Goal: Book appointment/travel/reservation

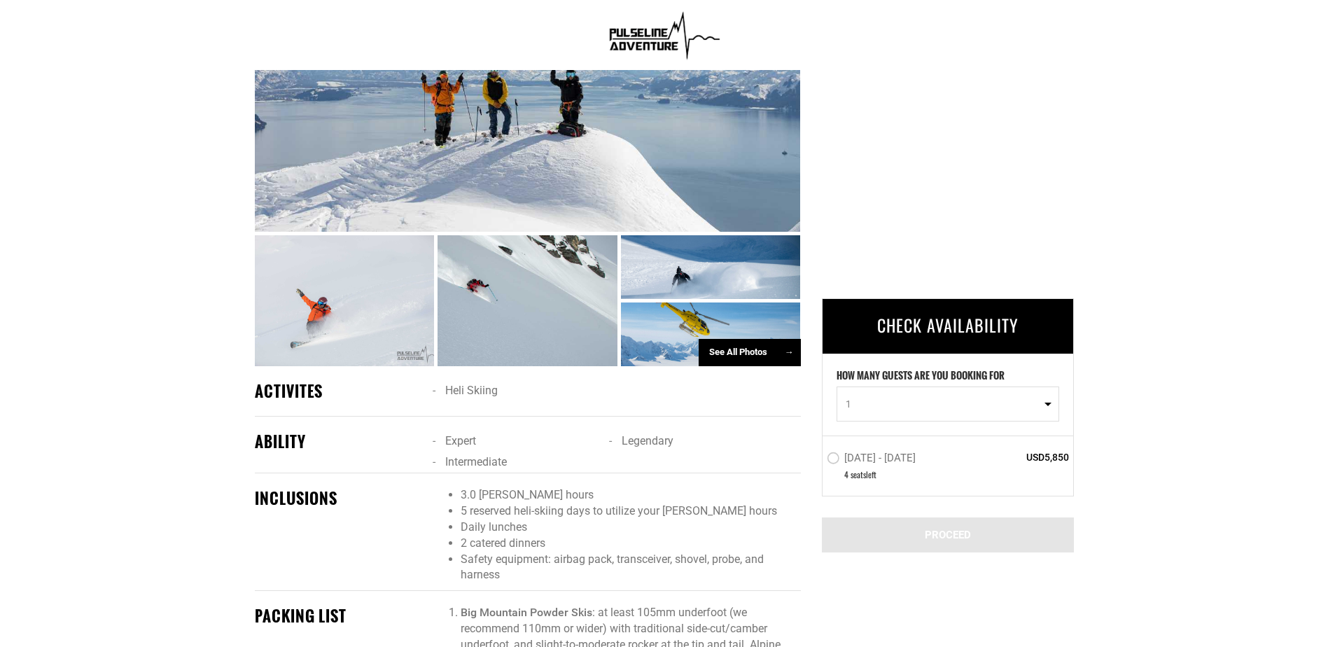
scroll to position [700, 0]
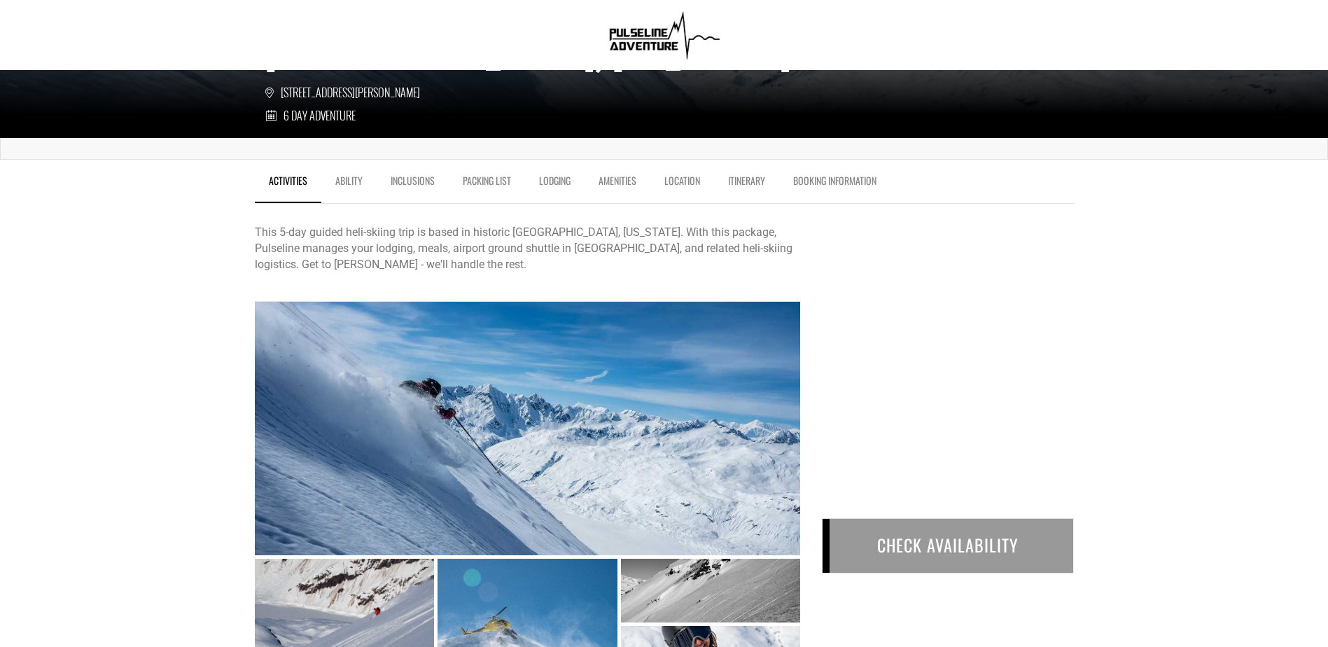
scroll to position [350, 0]
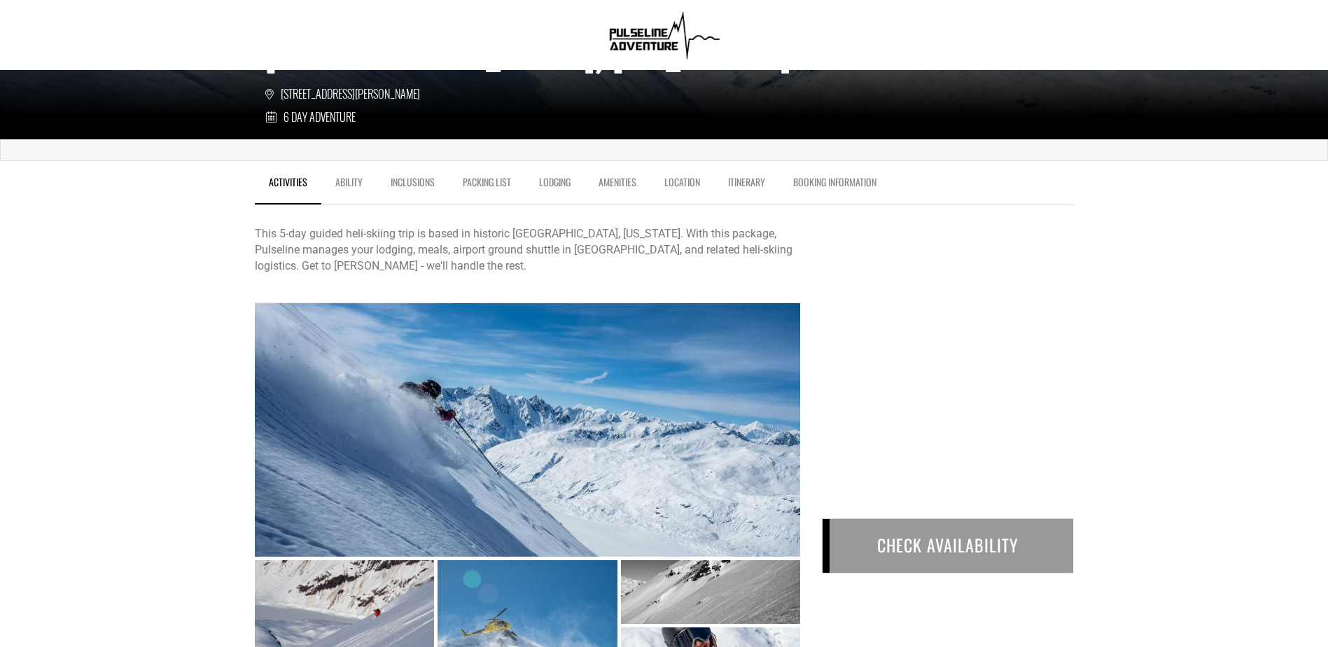
click at [919, 528] on div "CHECK AVAILABILITY" at bounding box center [948, 545] width 252 height 55
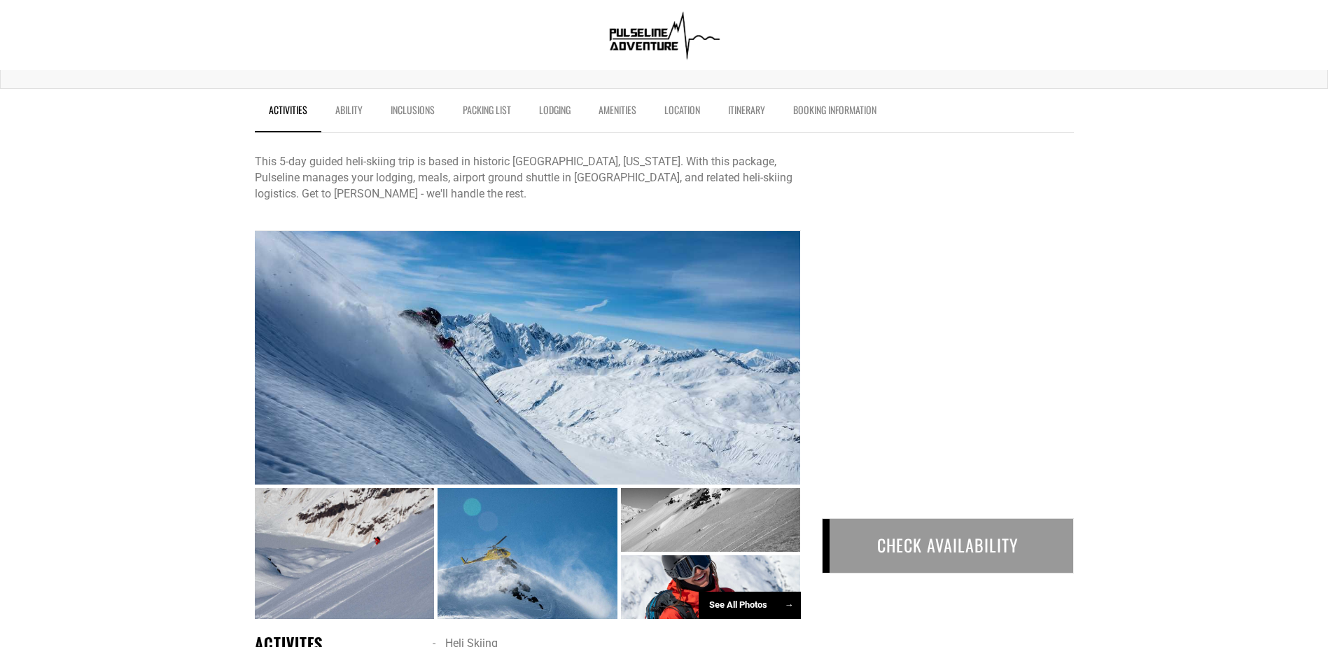
scroll to position [490, 0]
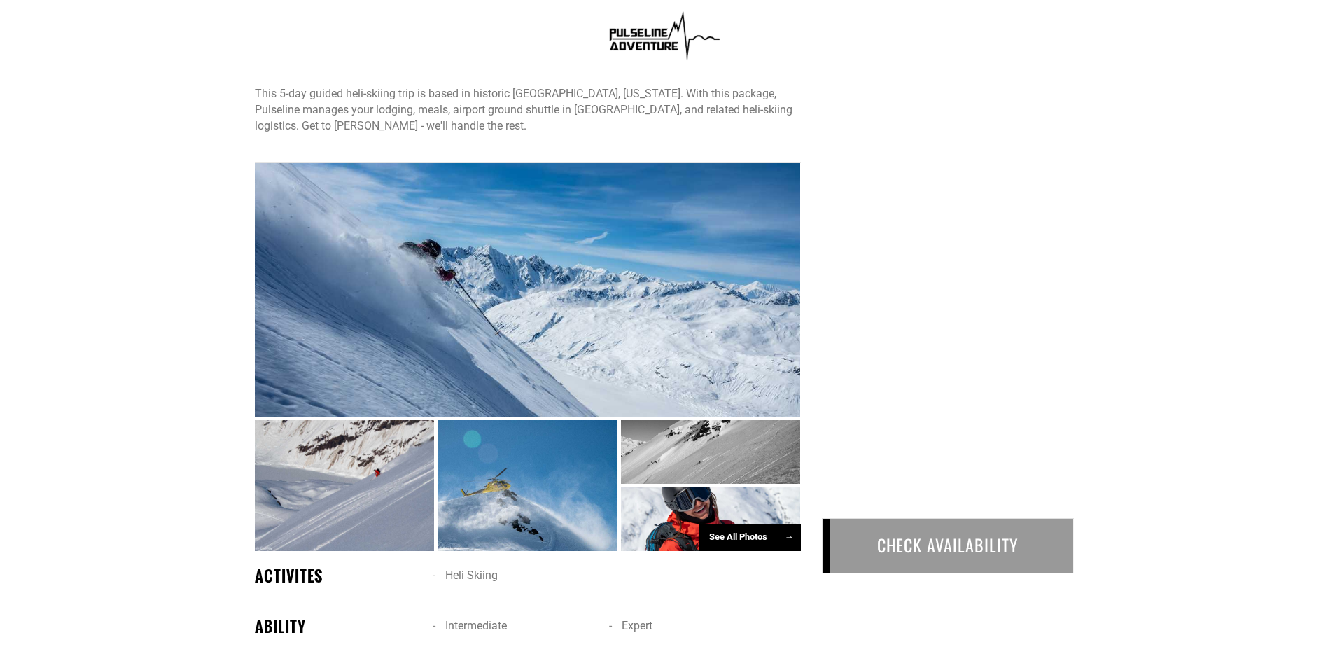
click at [907, 542] on div "CHECK AVAILABILITY" at bounding box center [948, 545] width 252 height 55
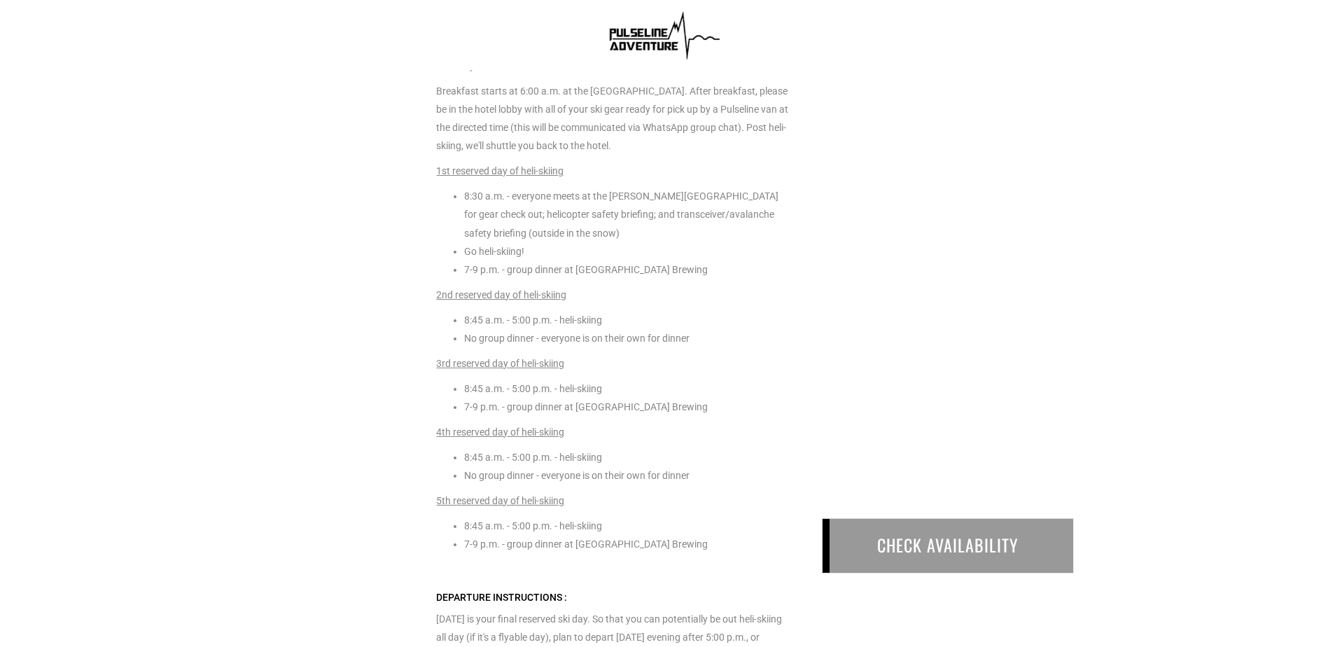
scroll to position [3359, 0]
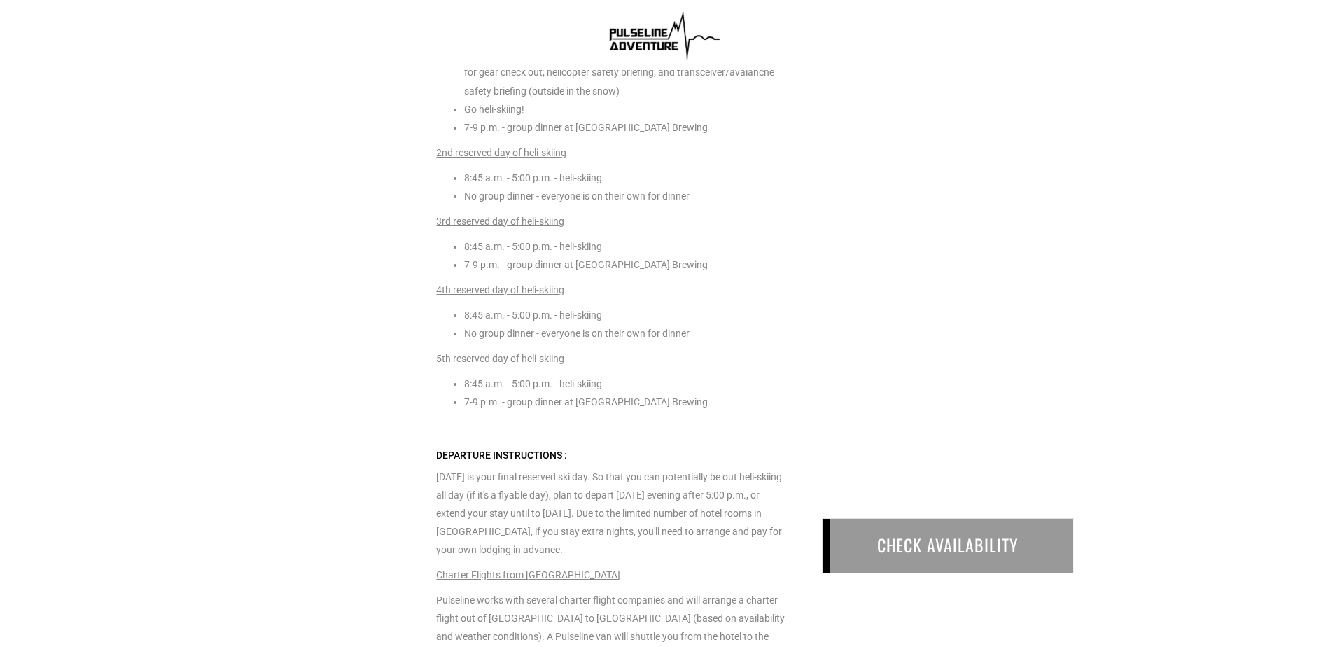
click at [913, 539] on div "CHECK AVAILABILITY" at bounding box center [948, 545] width 252 height 55
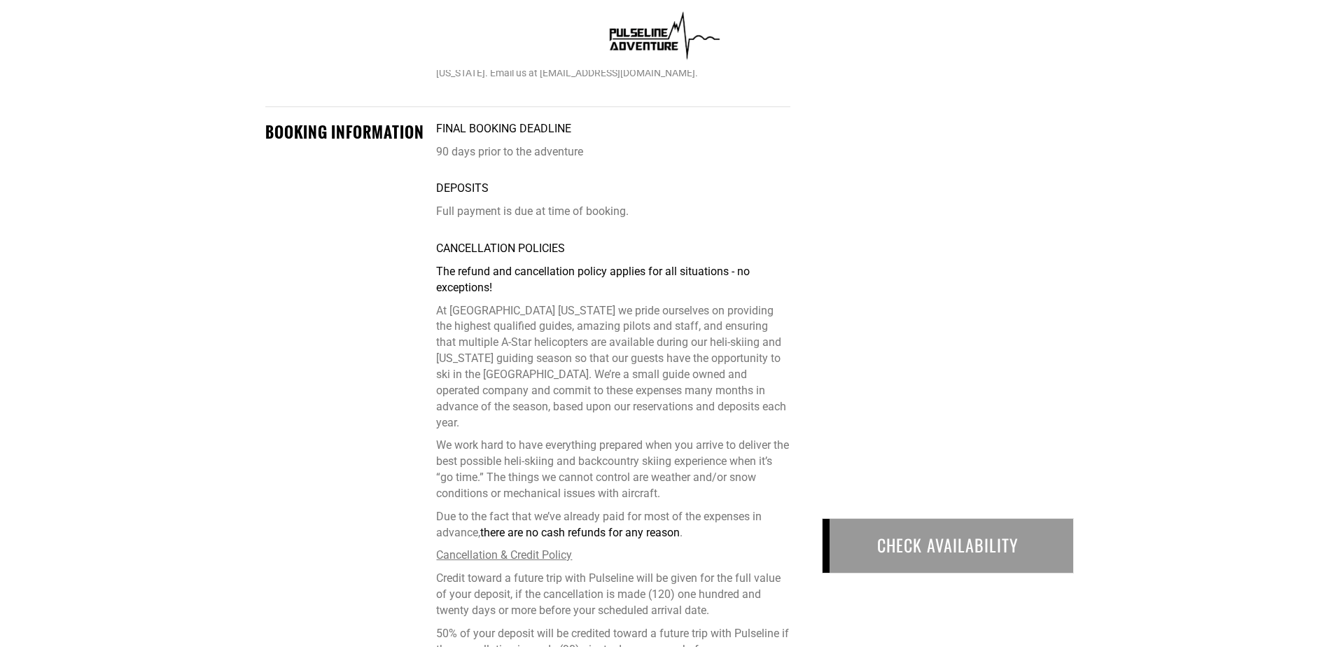
scroll to position [4269, 0]
